Goal: Task Accomplishment & Management: Complete application form

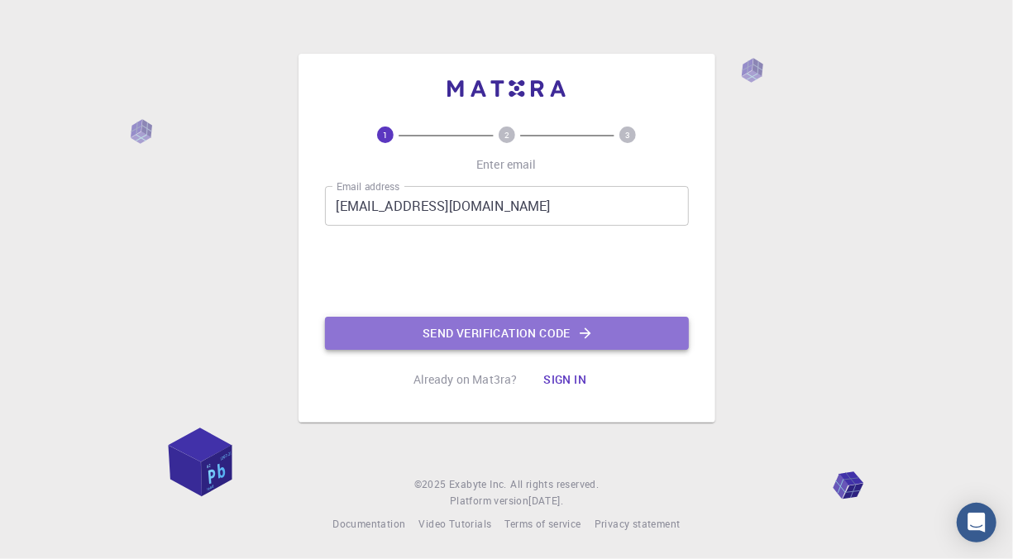
click at [466, 337] on button "Send verification code" at bounding box center [507, 333] width 364 height 33
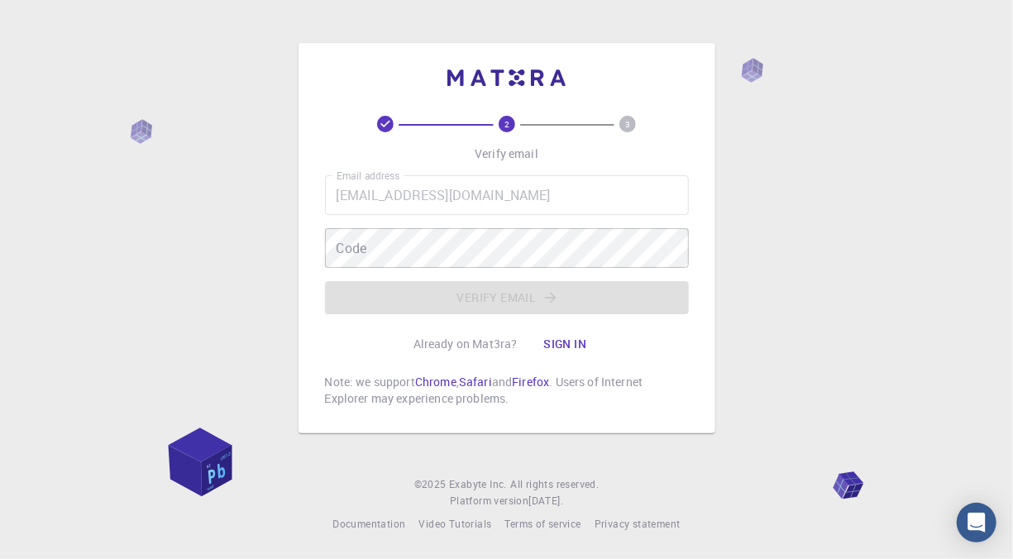
drag, startPoint x: 466, startPoint y: 337, endPoint x: 388, endPoint y: 326, distance: 78.6
click at [388, 326] on div "2 3 Verify email Email address nafaelfael@gmail.com Email address Code Code Ver…" at bounding box center [507, 261] width 364 height 291
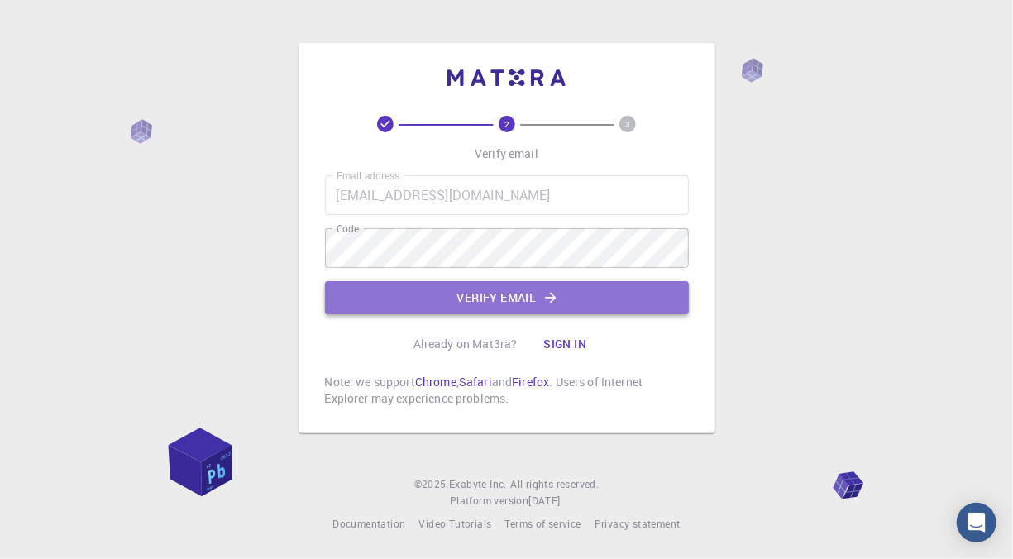
click at [652, 289] on button "Verify email" at bounding box center [507, 297] width 364 height 33
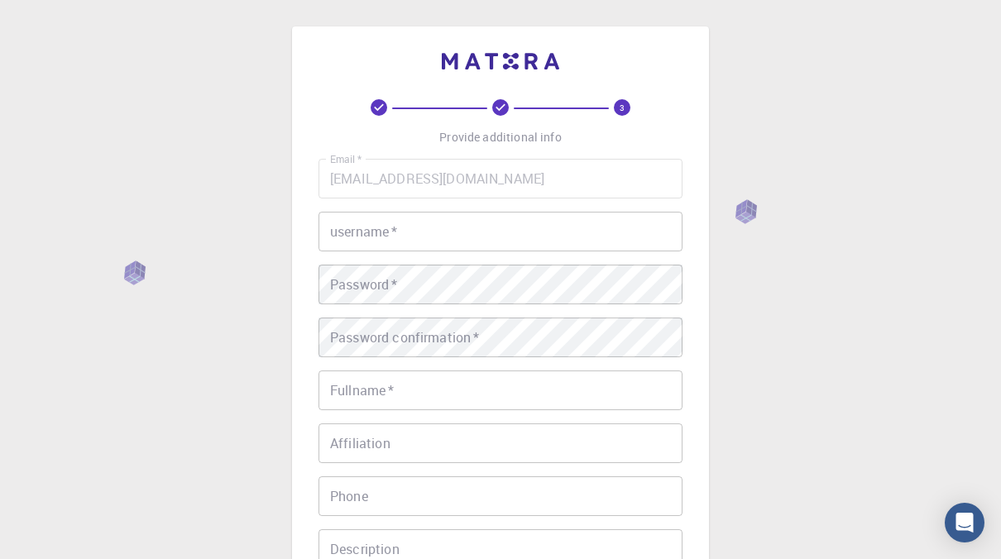
click at [566, 230] on input "username   *" at bounding box center [500, 232] width 364 height 40
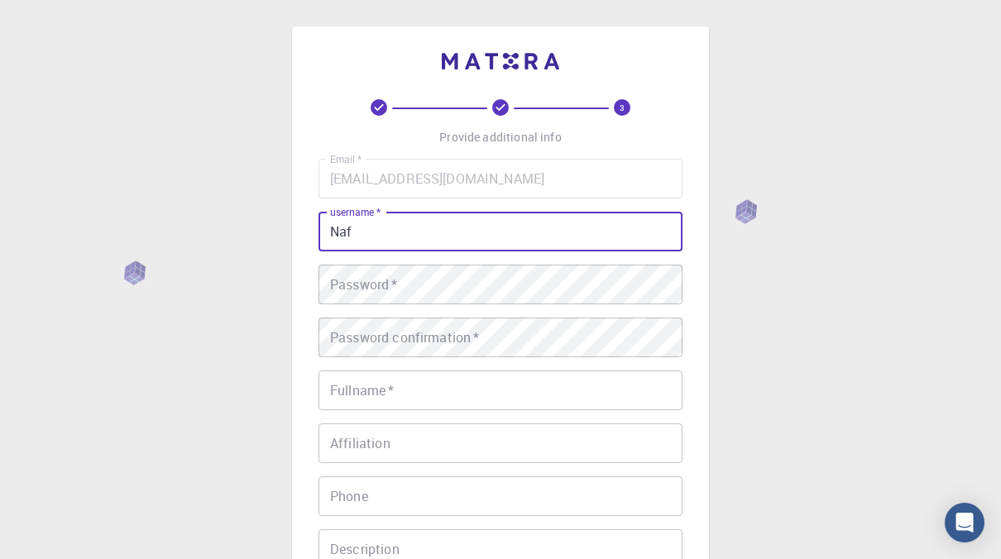
type input "Nafael"
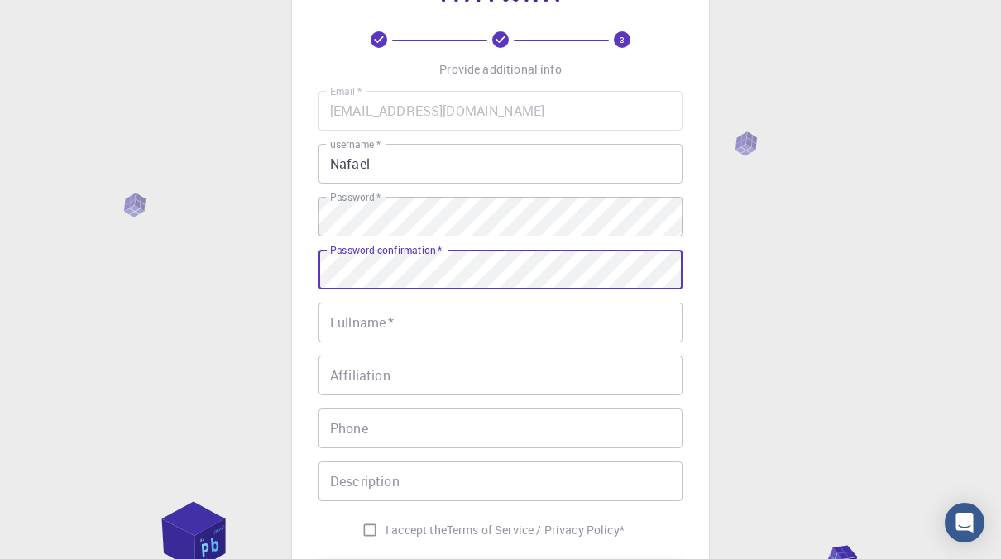
scroll to position [83, 0]
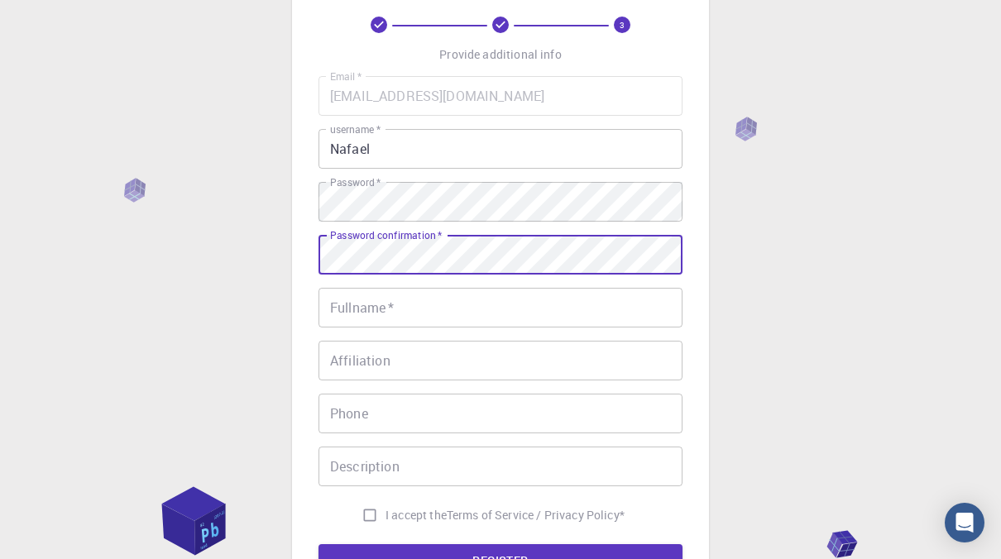
click at [461, 295] on input "Fullname   *" at bounding box center [500, 308] width 364 height 40
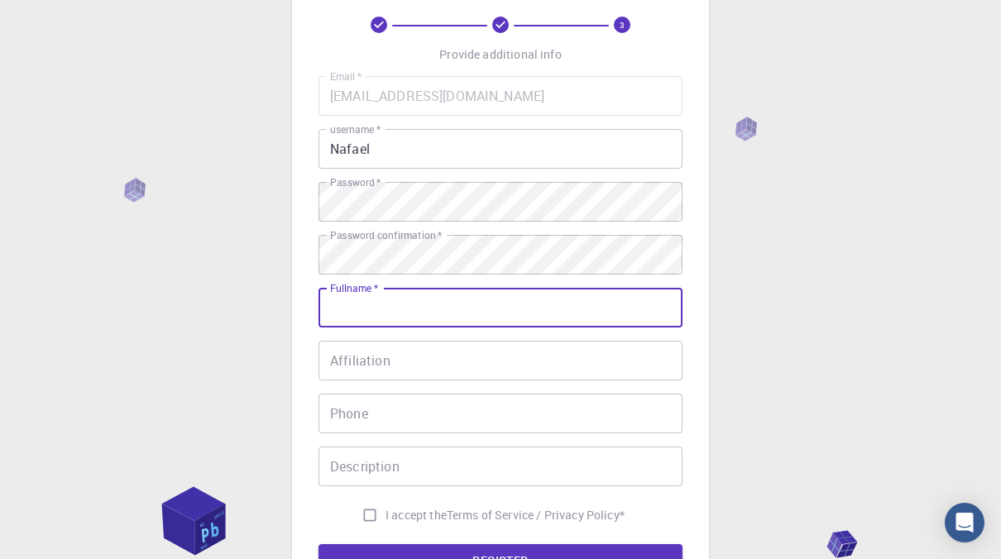
type input "MUHAMMAD NAFAEL BRAMANTYO"
type input "+6285736860631"
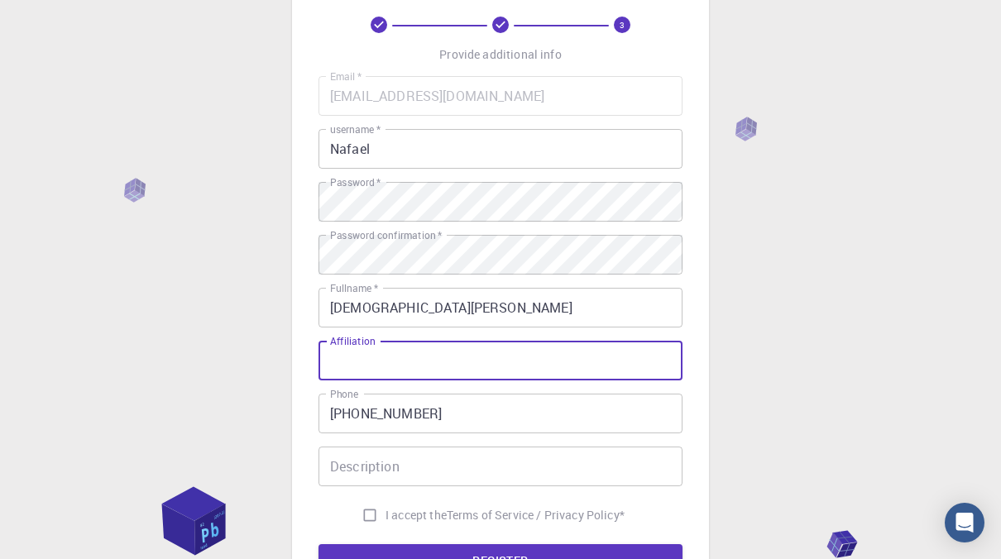
click at [456, 362] on input "Affiliation" at bounding box center [500, 361] width 364 height 40
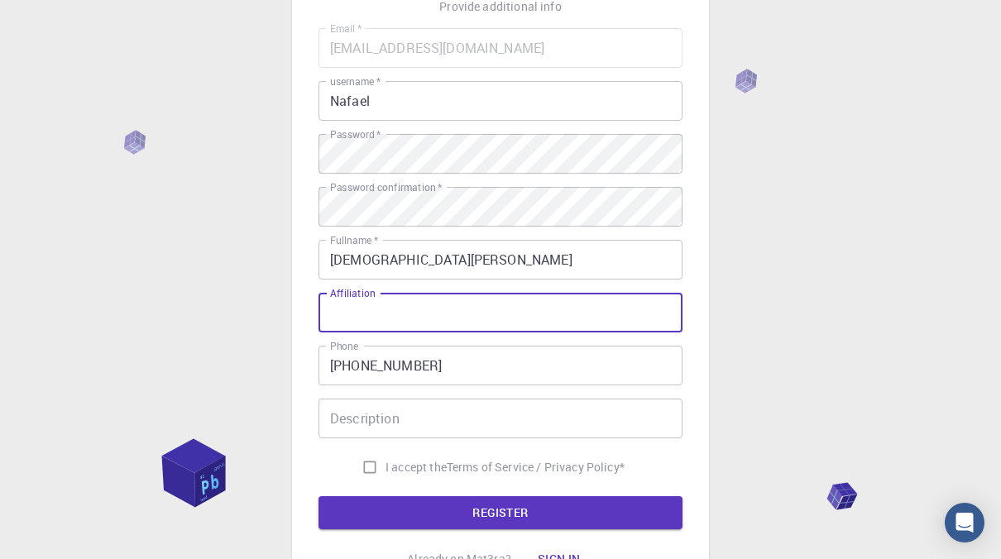
scroll to position [165, 0]
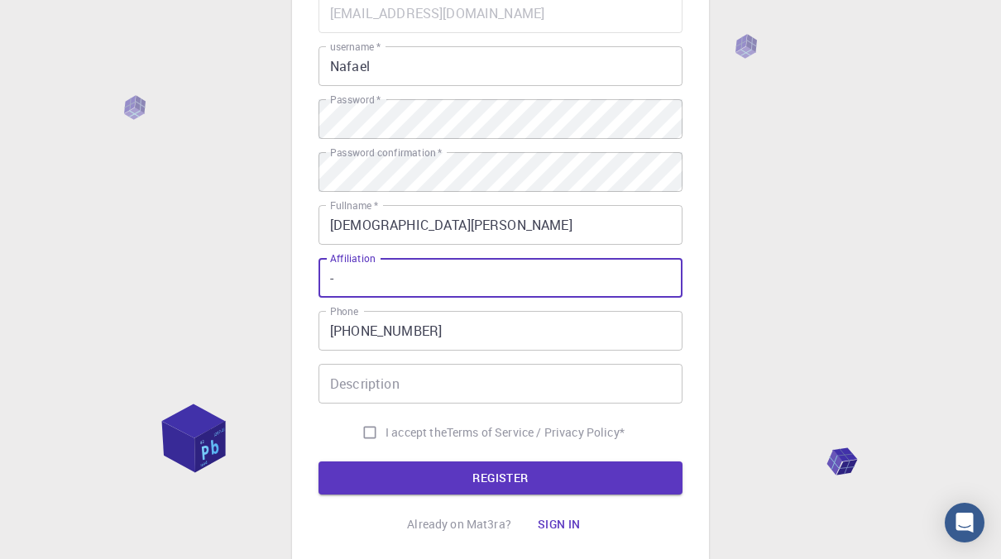
type input "-"
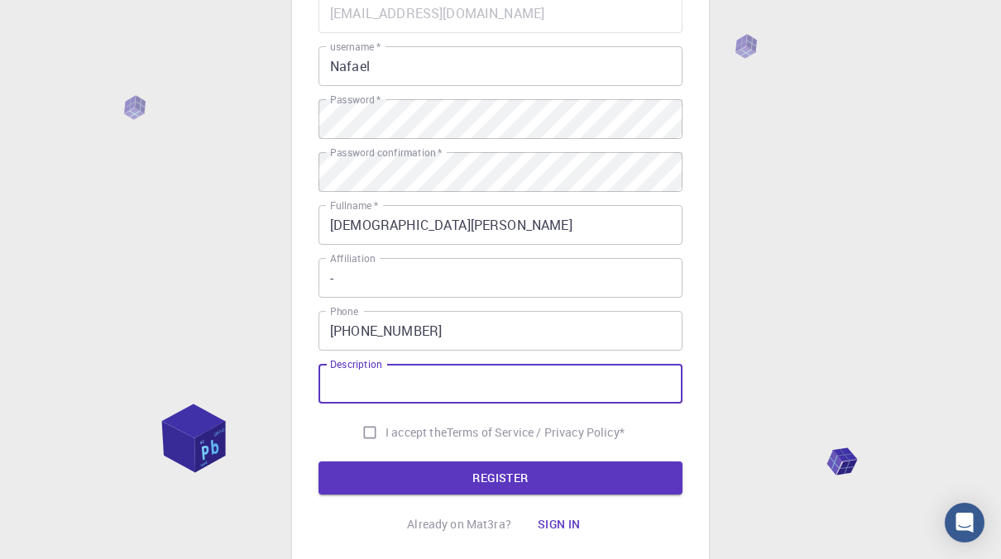
click at [453, 380] on input "Description" at bounding box center [500, 384] width 364 height 40
type input "-"
click at [371, 430] on input "I accept the Terms of Service / Privacy Policy *" at bounding box center [369, 432] width 31 height 31
checkbox input "true"
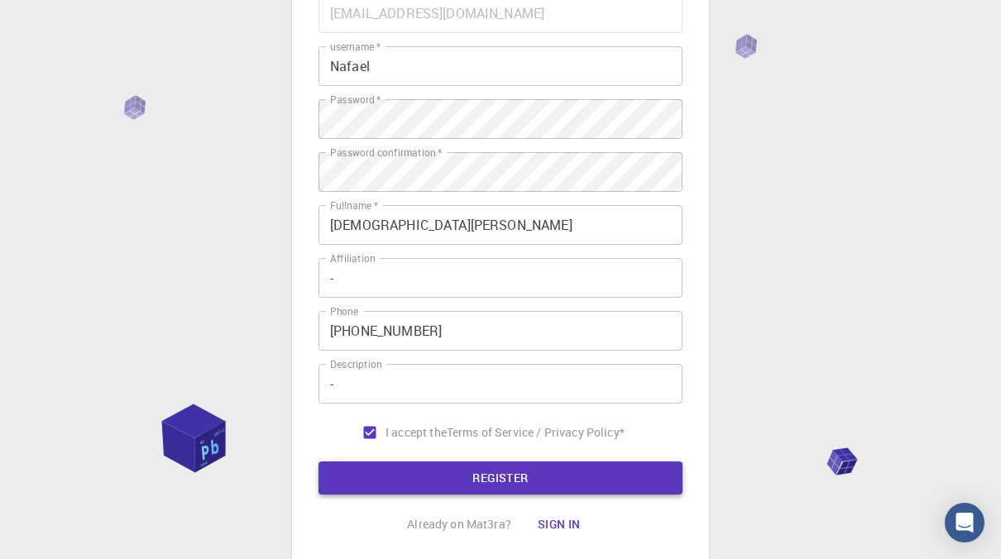
click at [404, 483] on button "REGISTER" at bounding box center [500, 477] width 364 height 33
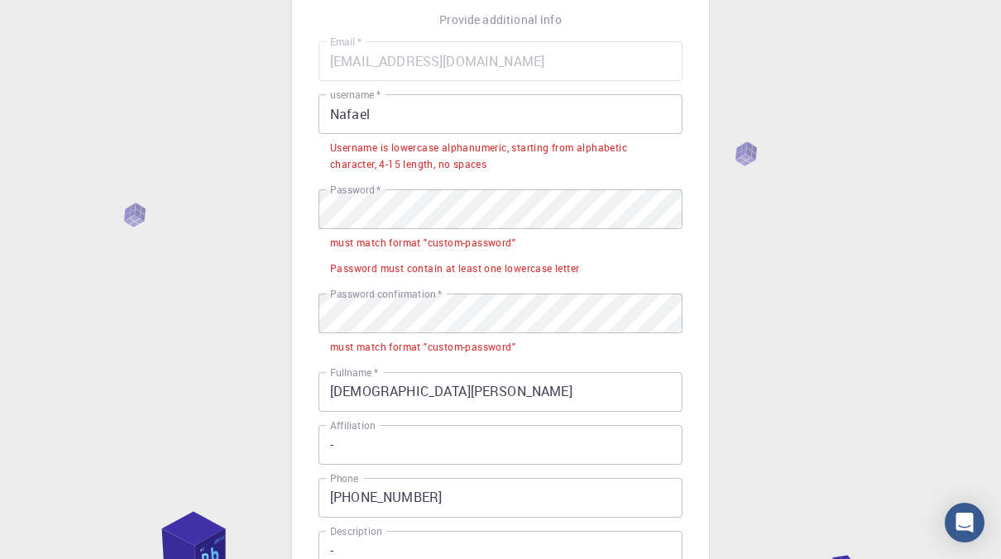
scroll to position [83, 0]
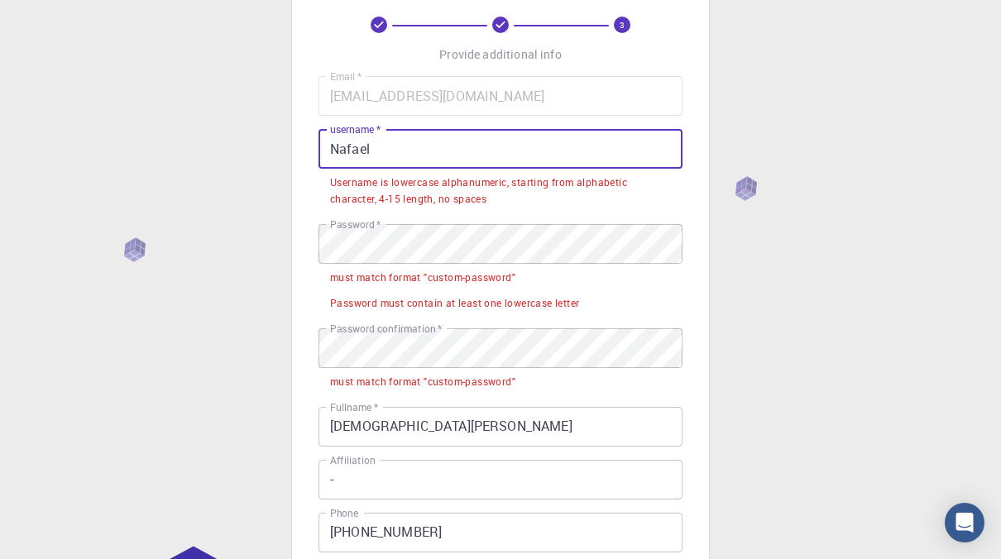
click at [431, 158] on input "Nafael" at bounding box center [500, 149] width 364 height 40
click at [430, 159] on input "Nafael" at bounding box center [500, 149] width 364 height 40
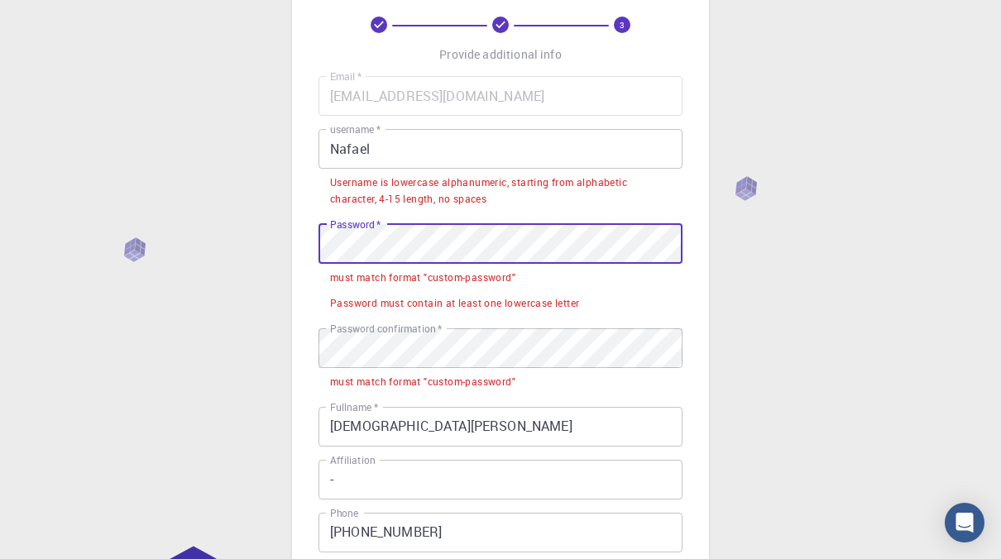
click at [335, 149] on input "Nafael" at bounding box center [500, 149] width 364 height 40
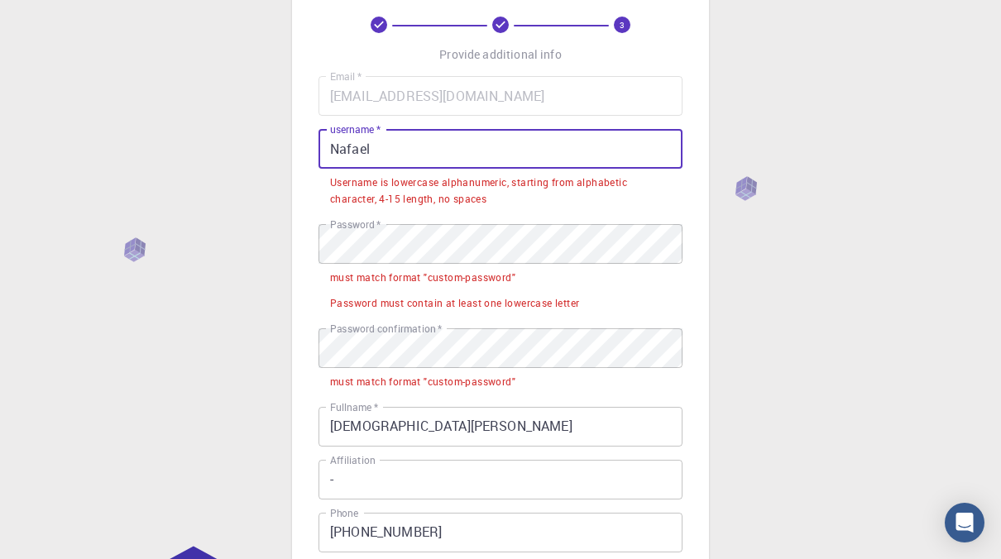
click at [340, 152] on input "Nafael" at bounding box center [500, 149] width 364 height 40
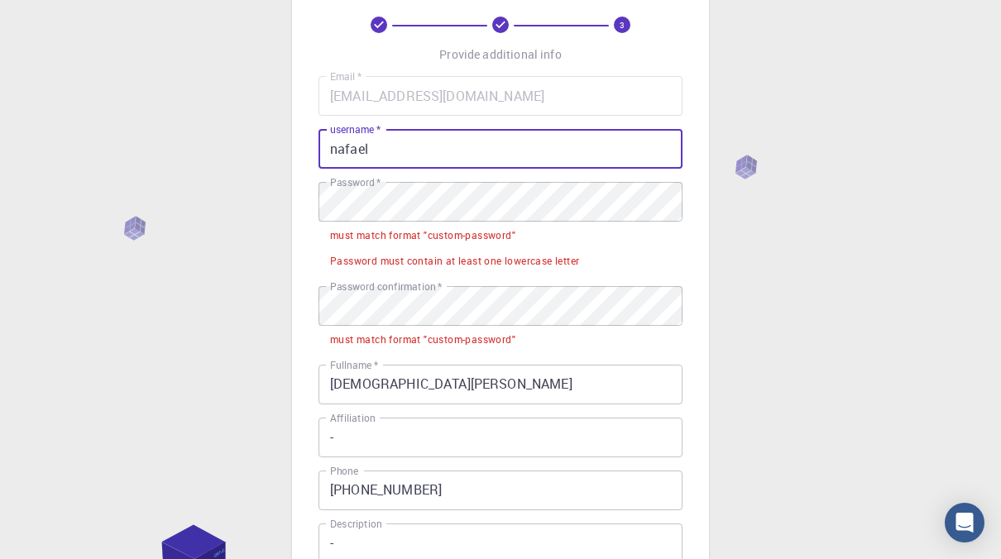
type input "nafael"
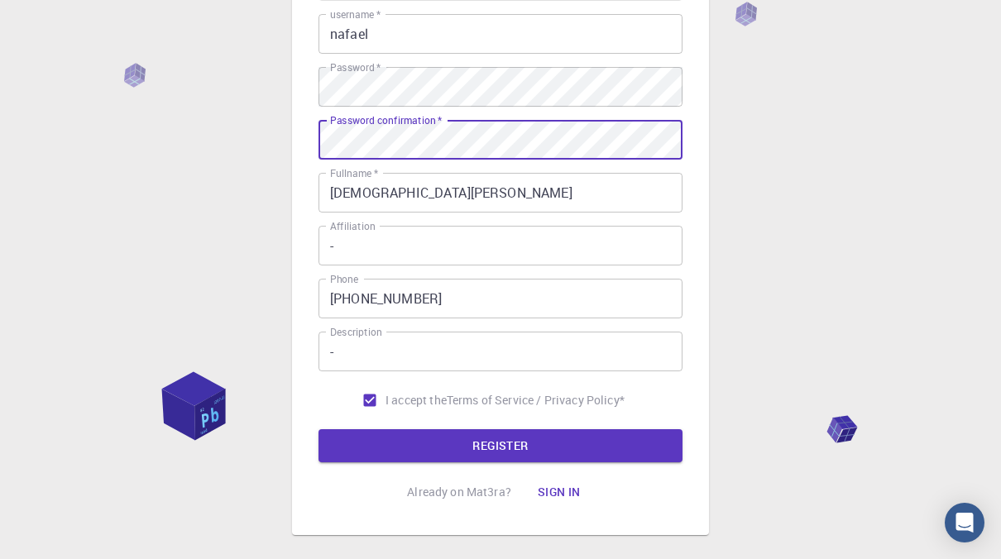
scroll to position [284, 0]
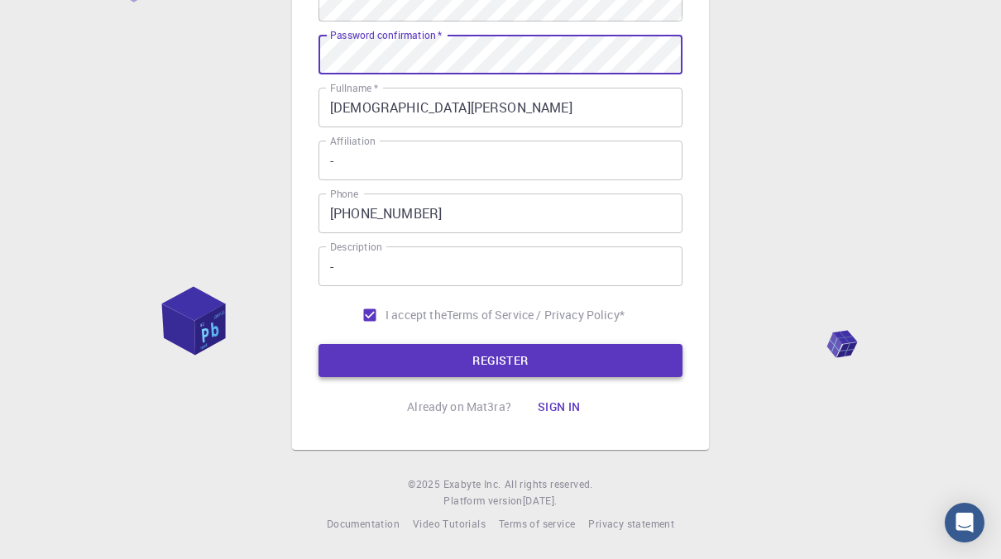
click at [424, 352] on button "REGISTER" at bounding box center [500, 360] width 364 height 33
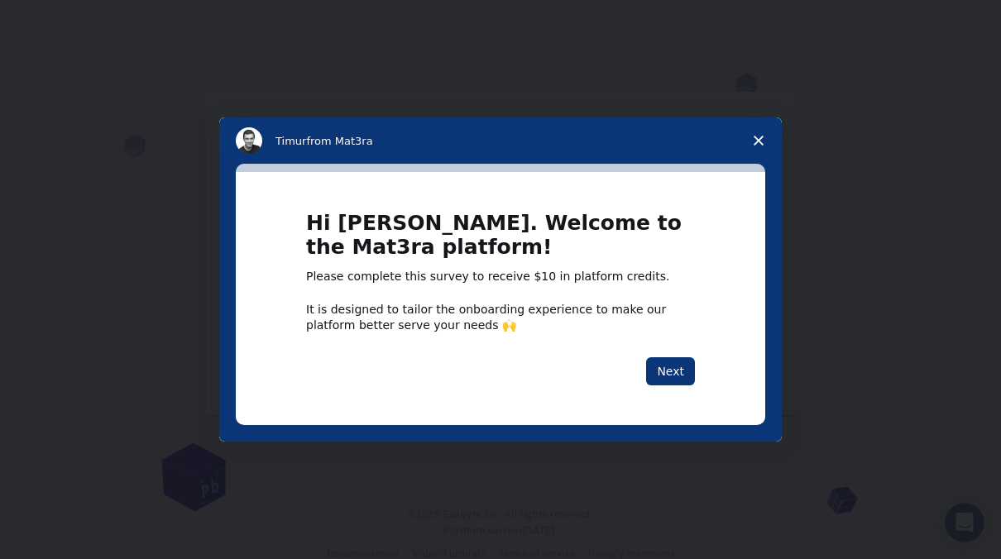
click at [762, 134] on span "Close survey" at bounding box center [758, 140] width 46 height 46
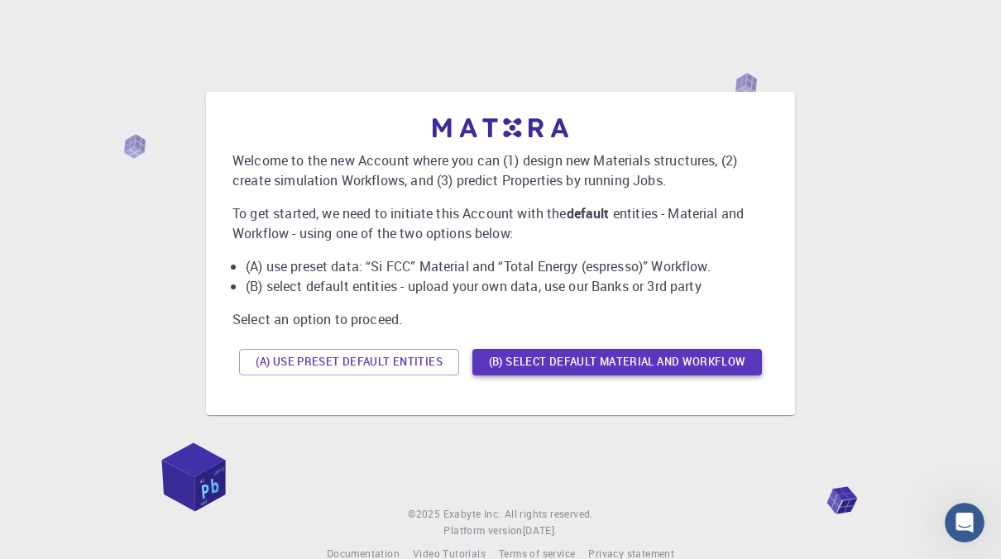
click at [659, 362] on button "(B) Select default material and workflow" at bounding box center [616, 362] width 289 height 26
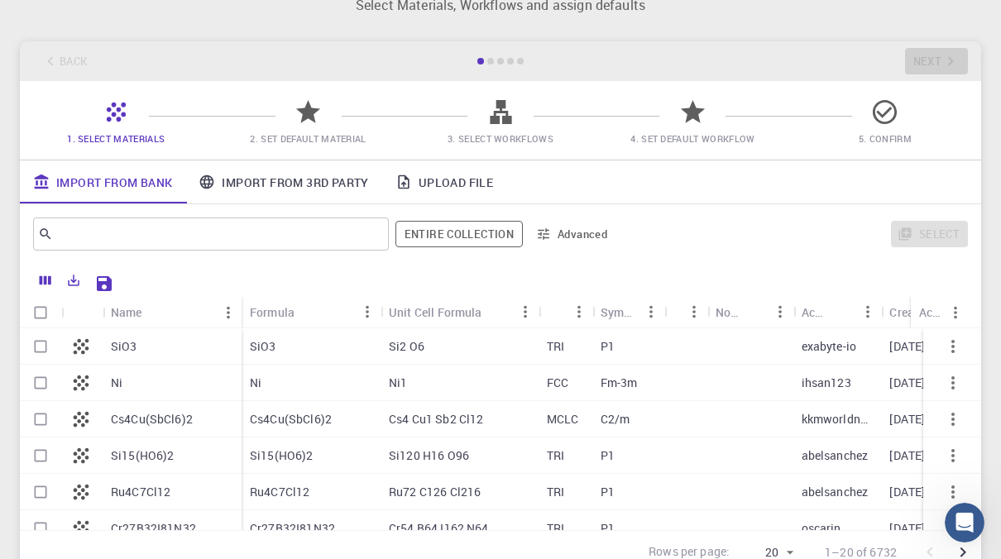
scroll to position [83, 0]
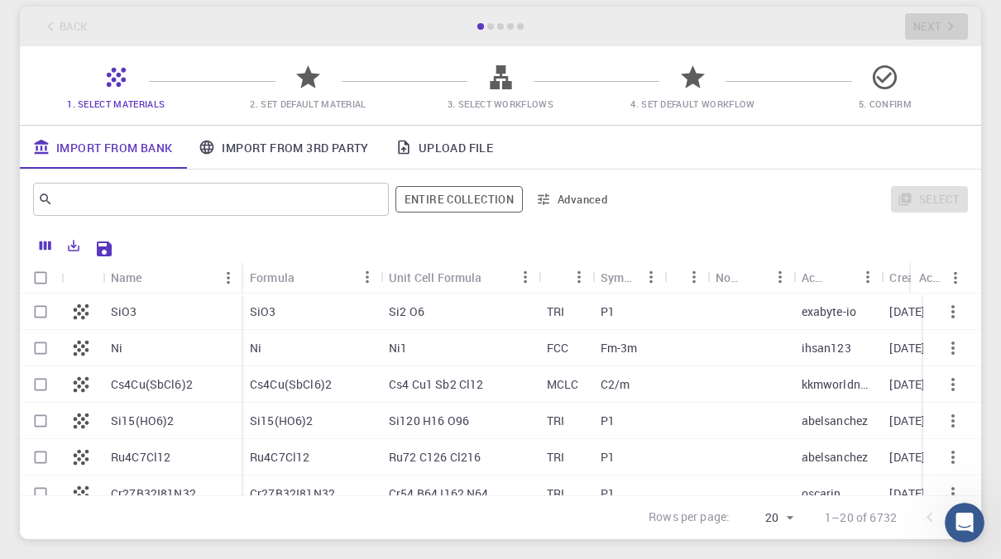
click at [196, 318] on div "SiO3" at bounding box center [172, 312] width 139 height 36
checkbox input "true"
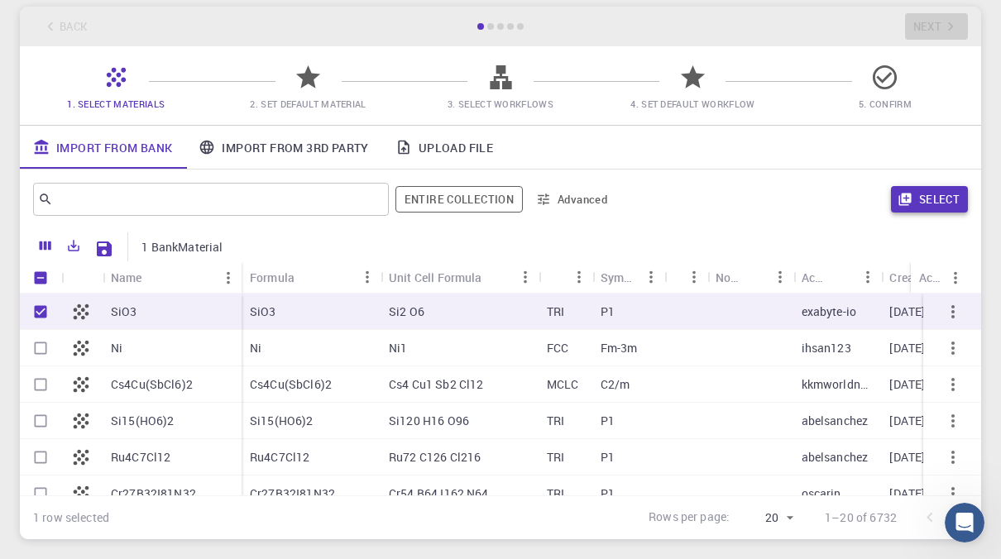
click at [944, 198] on button "Select" at bounding box center [929, 199] width 77 height 26
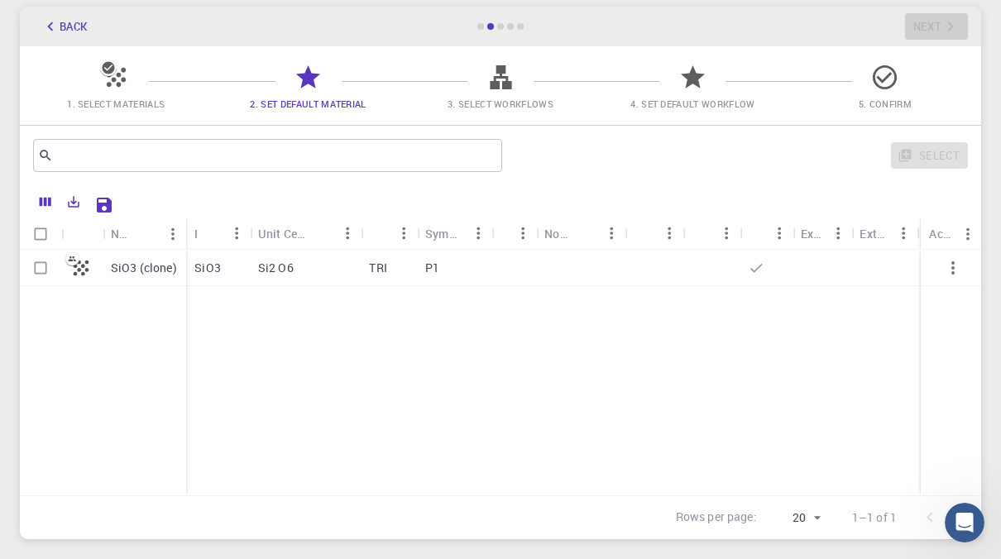
click at [141, 258] on div "SiO3 (clone)" at bounding box center [145, 268] width 84 height 36
checkbox input "true"
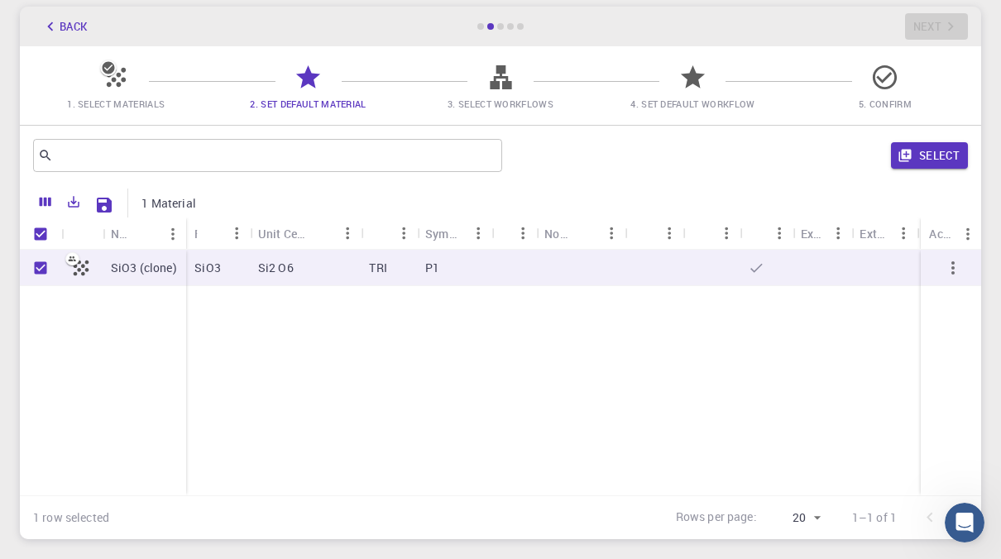
click at [947, 170] on div "Select" at bounding box center [738, 156] width 459 height 40
click at [931, 161] on button "Select" at bounding box center [929, 155] width 77 height 26
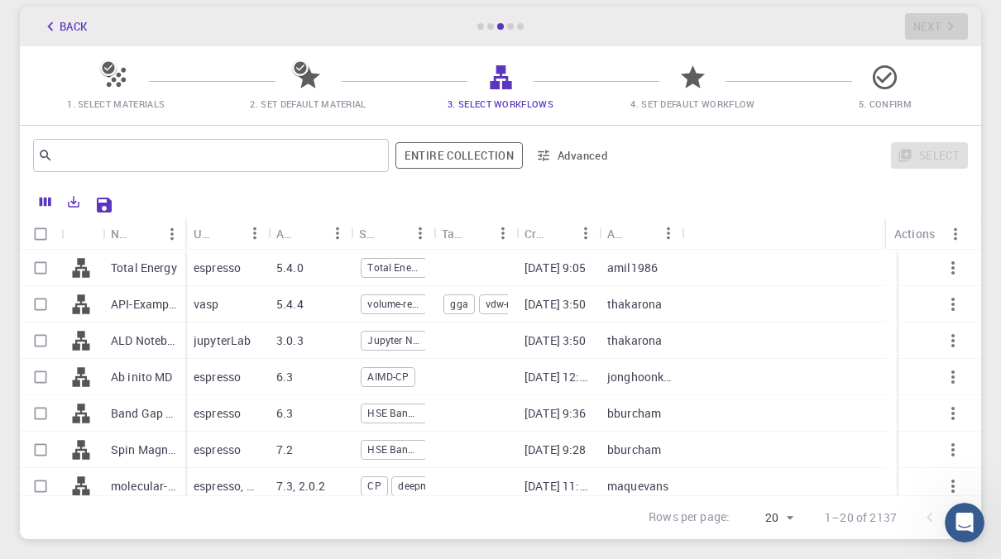
click at [165, 270] on p "Total Energy" at bounding box center [144, 268] width 66 height 17
checkbox input "true"
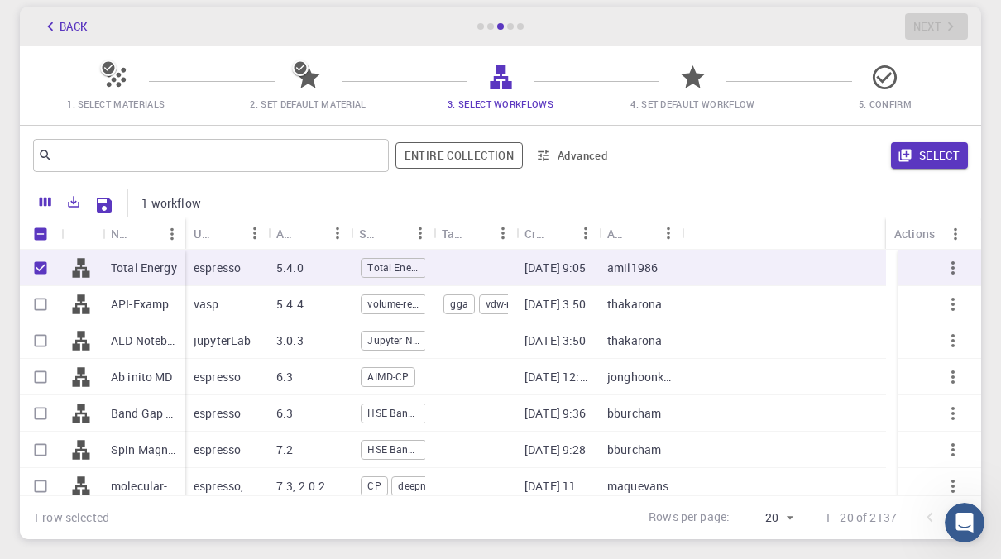
click at [139, 313] on p "API-Examples Band Structure + Band Gap (D3-GGA-BS-BG-DOS) (clone)" at bounding box center [144, 304] width 66 height 17
checkbox input "true"
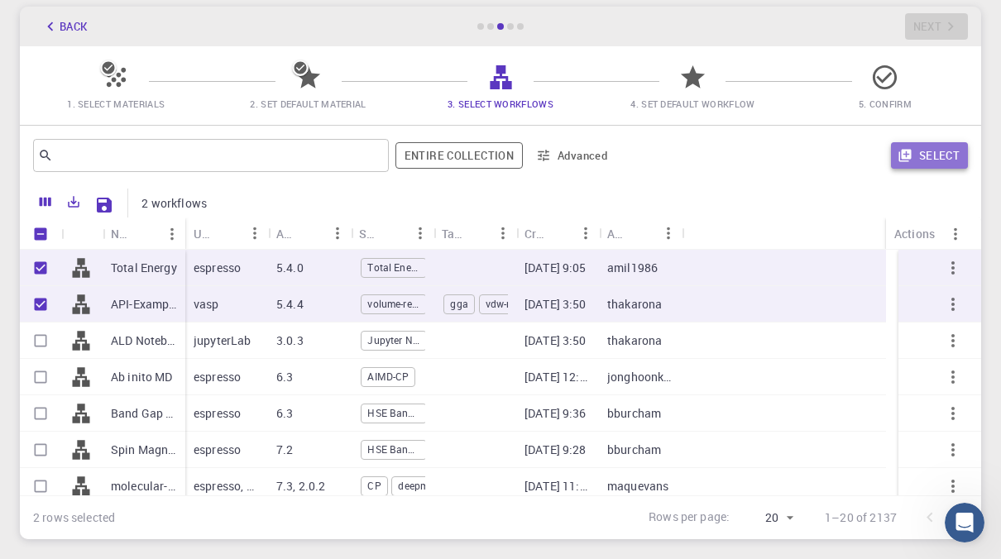
click at [937, 154] on button "Select" at bounding box center [929, 155] width 77 height 26
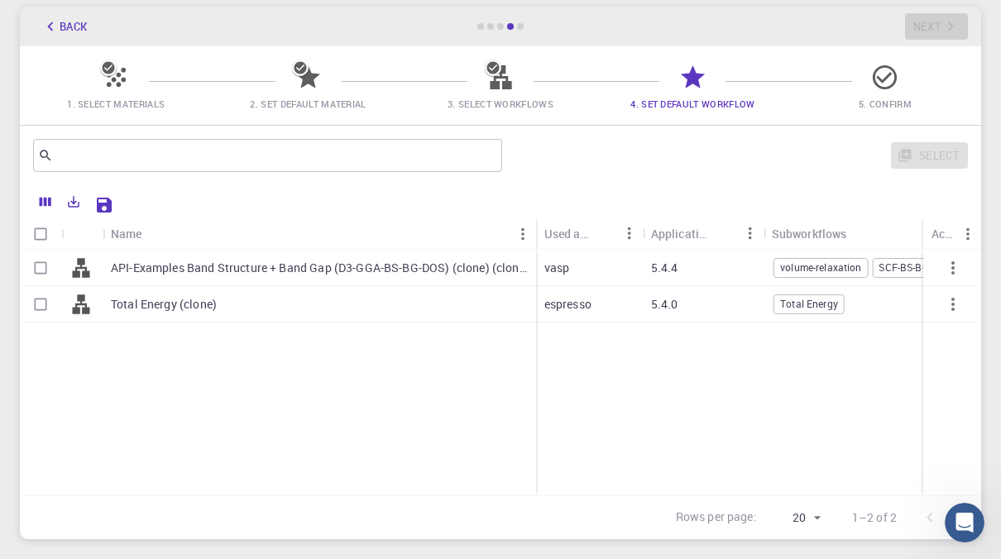
click at [165, 278] on div "API-Examples Band Structure + Band Gap (D3-GGA-BS-BG-DOS) (clone) (clone)" at bounding box center [319, 268] width 433 height 36
checkbox input "true"
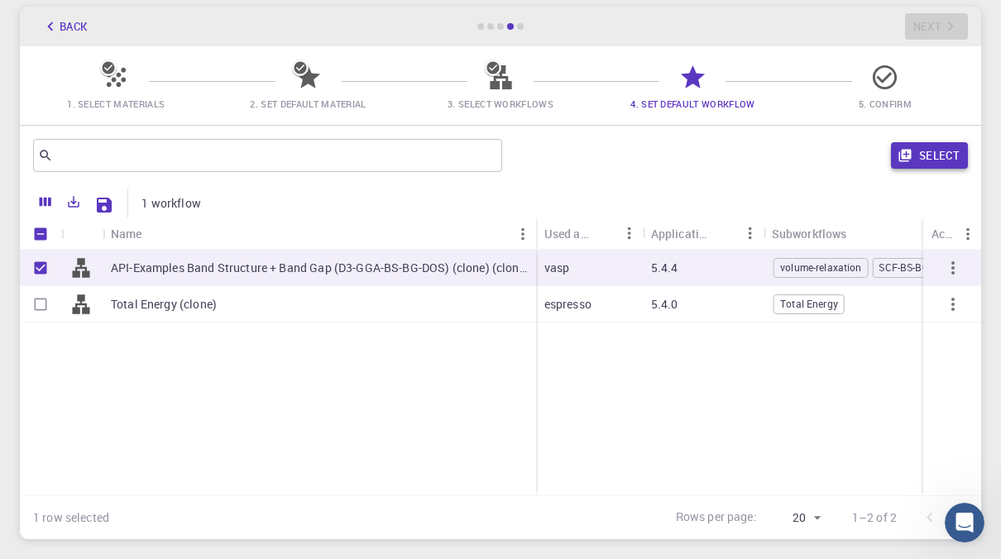
click at [925, 147] on button "Select" at bounding box center [929, 155] width 77 height 26
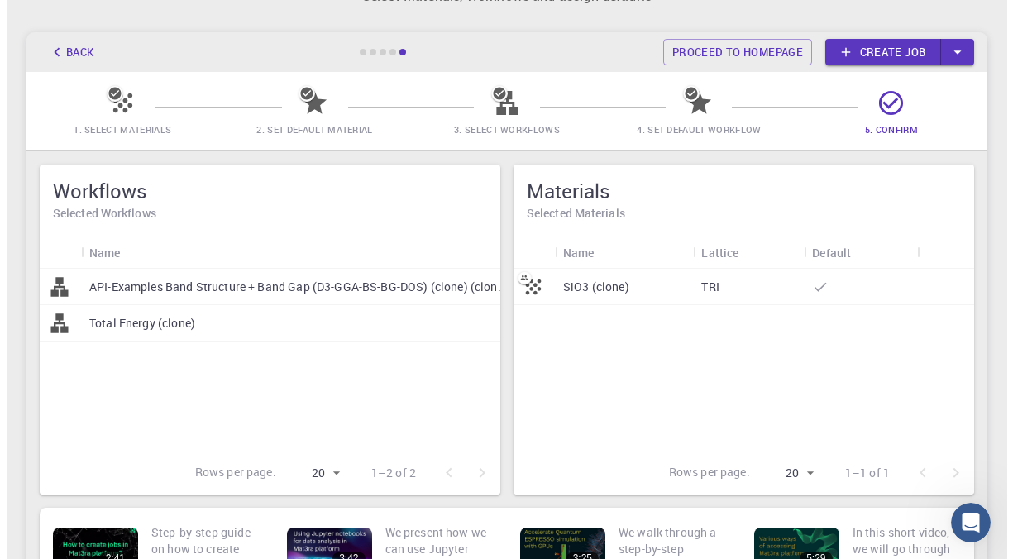
scroll to position [0, 0]
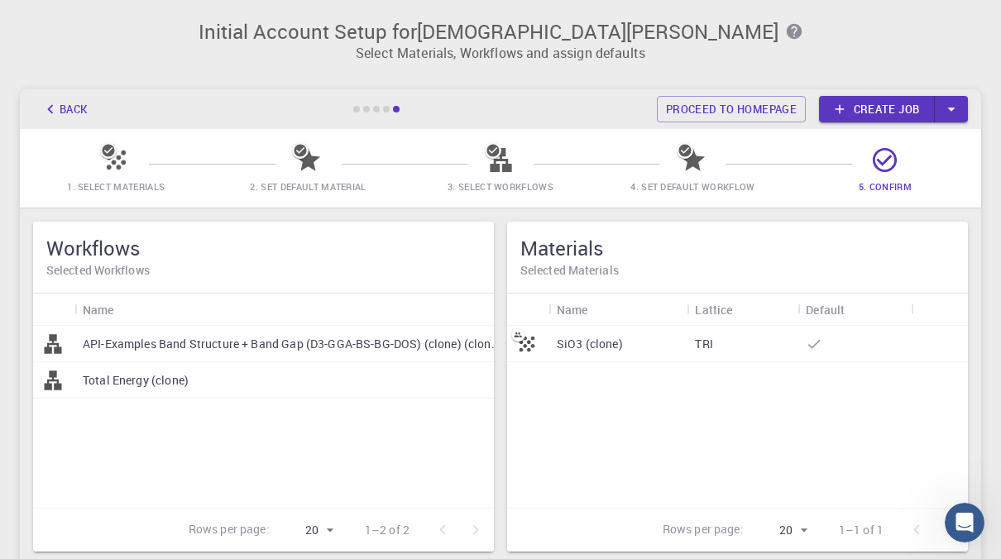
click at [901, 119] on link "Create job" at bounding box center [877, 109] width 116 height 26
